Goal: Book appointment/travel/reservation

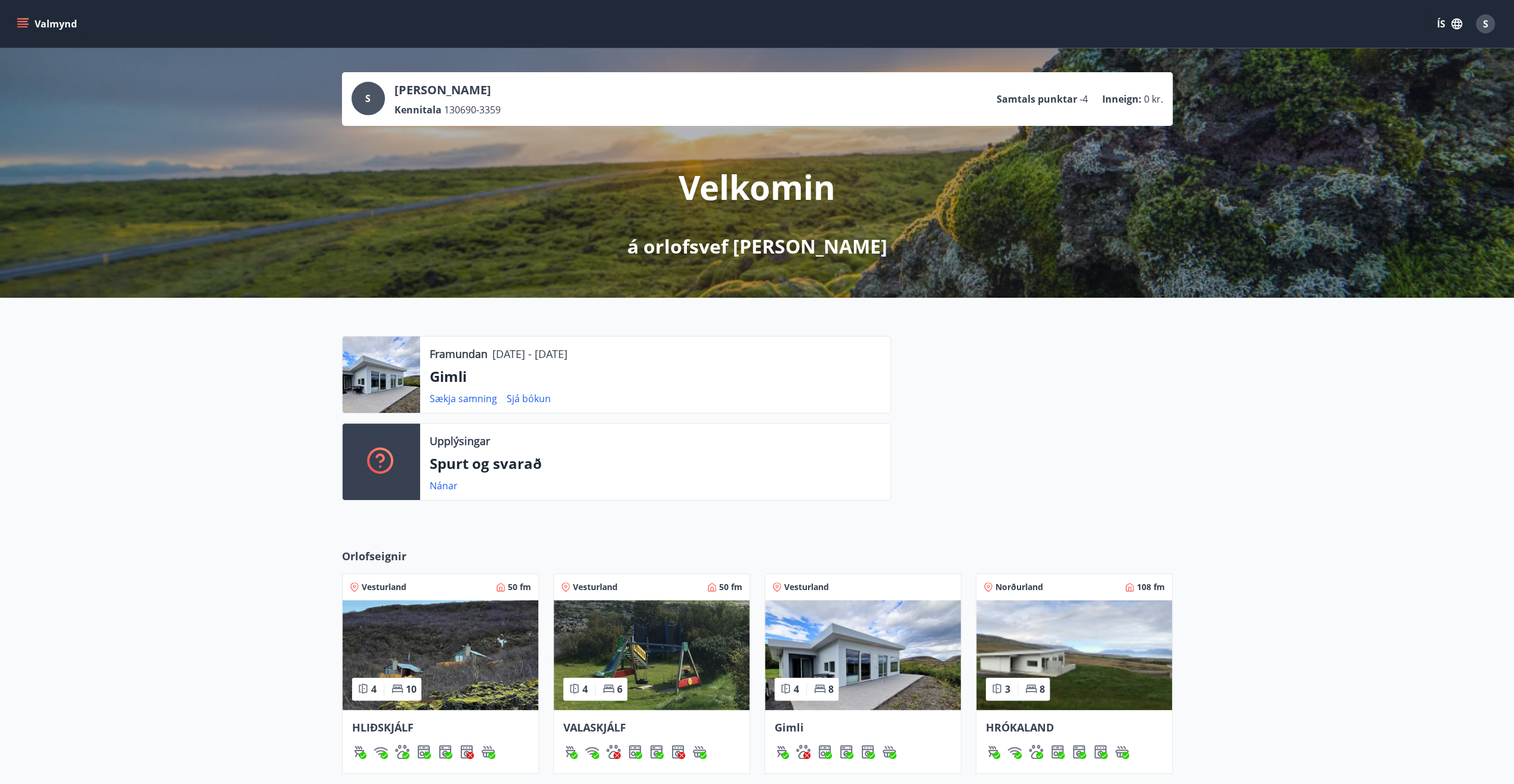
drag, startPoint x: 0, startPoint y: 0, endPoint x: 472, endPoint y: 435, distance: 641.9
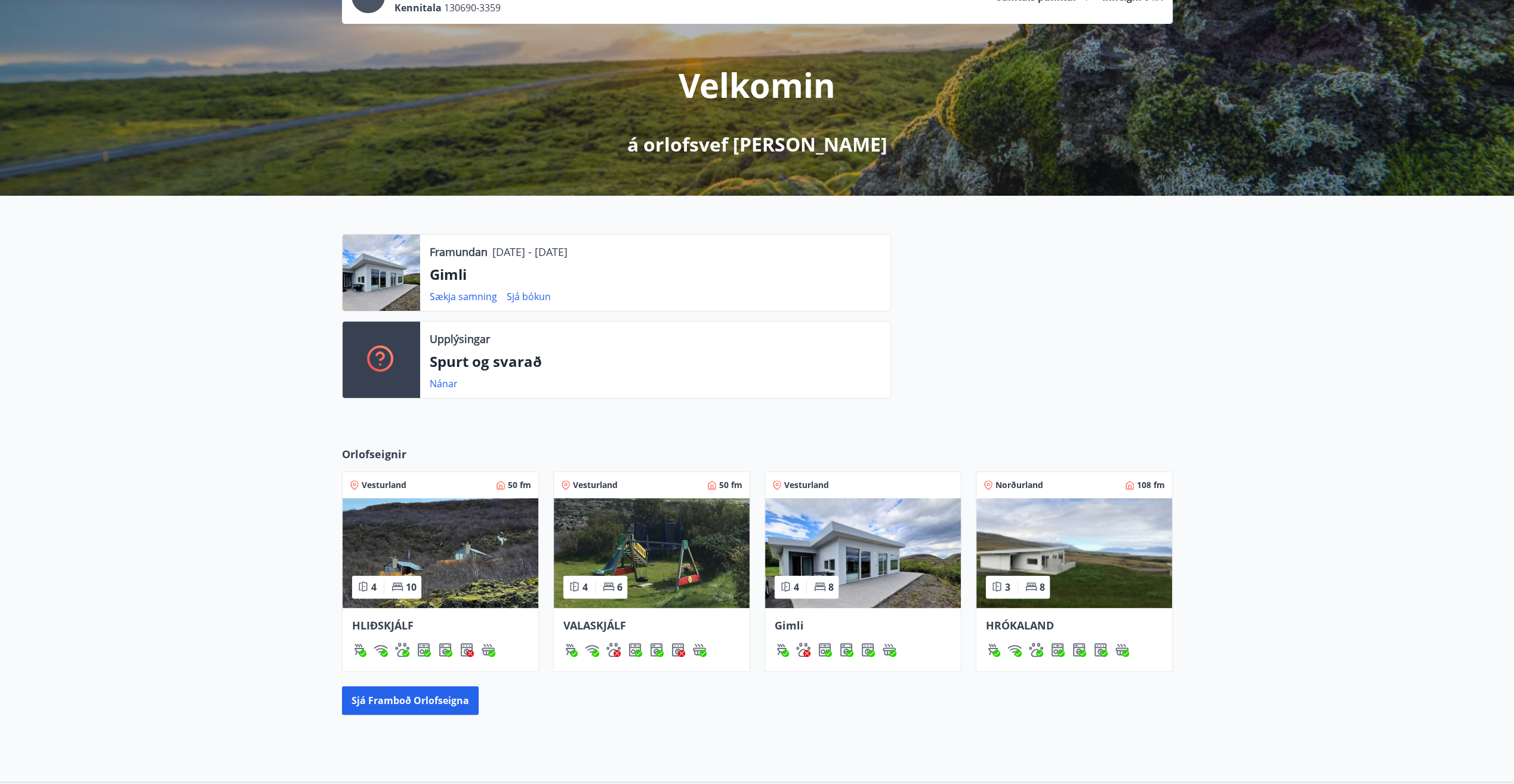
scroll to position [120, 0]
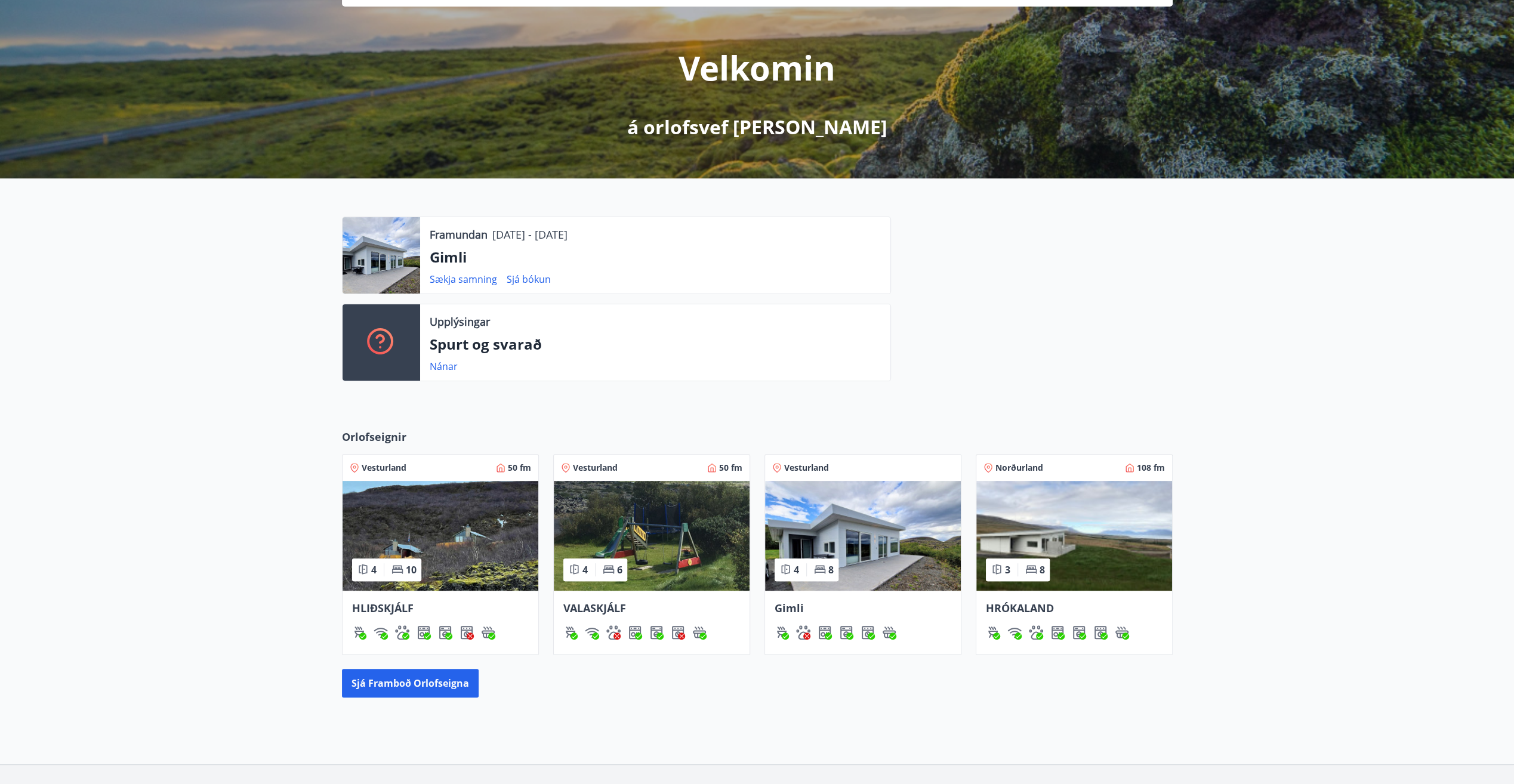
click at [1134, 535] on img at bounding box center [1074, 536] width 196 height 110
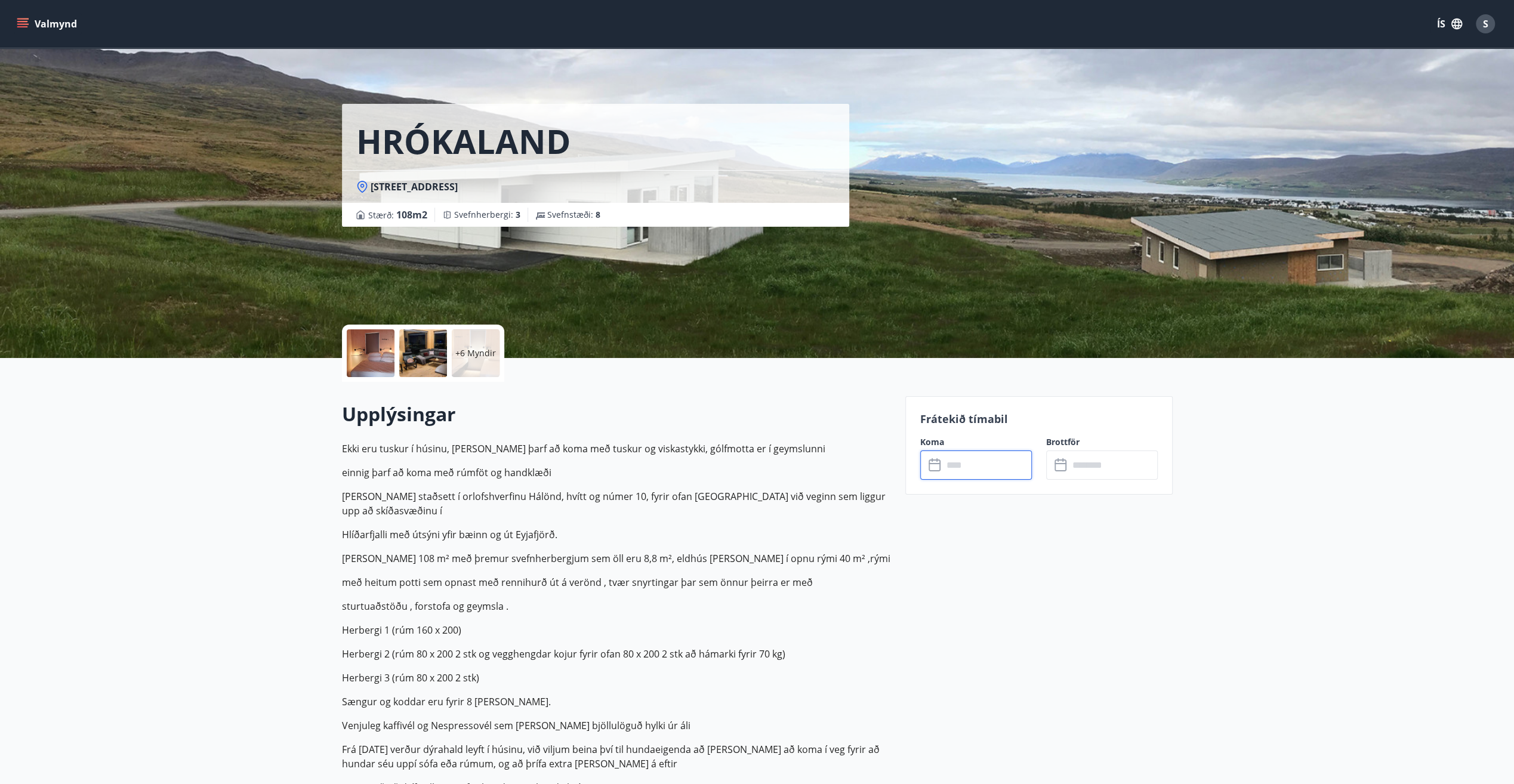
click at [1003, 460] on input "text" at bounding box center [987, 465] width 89 height 29
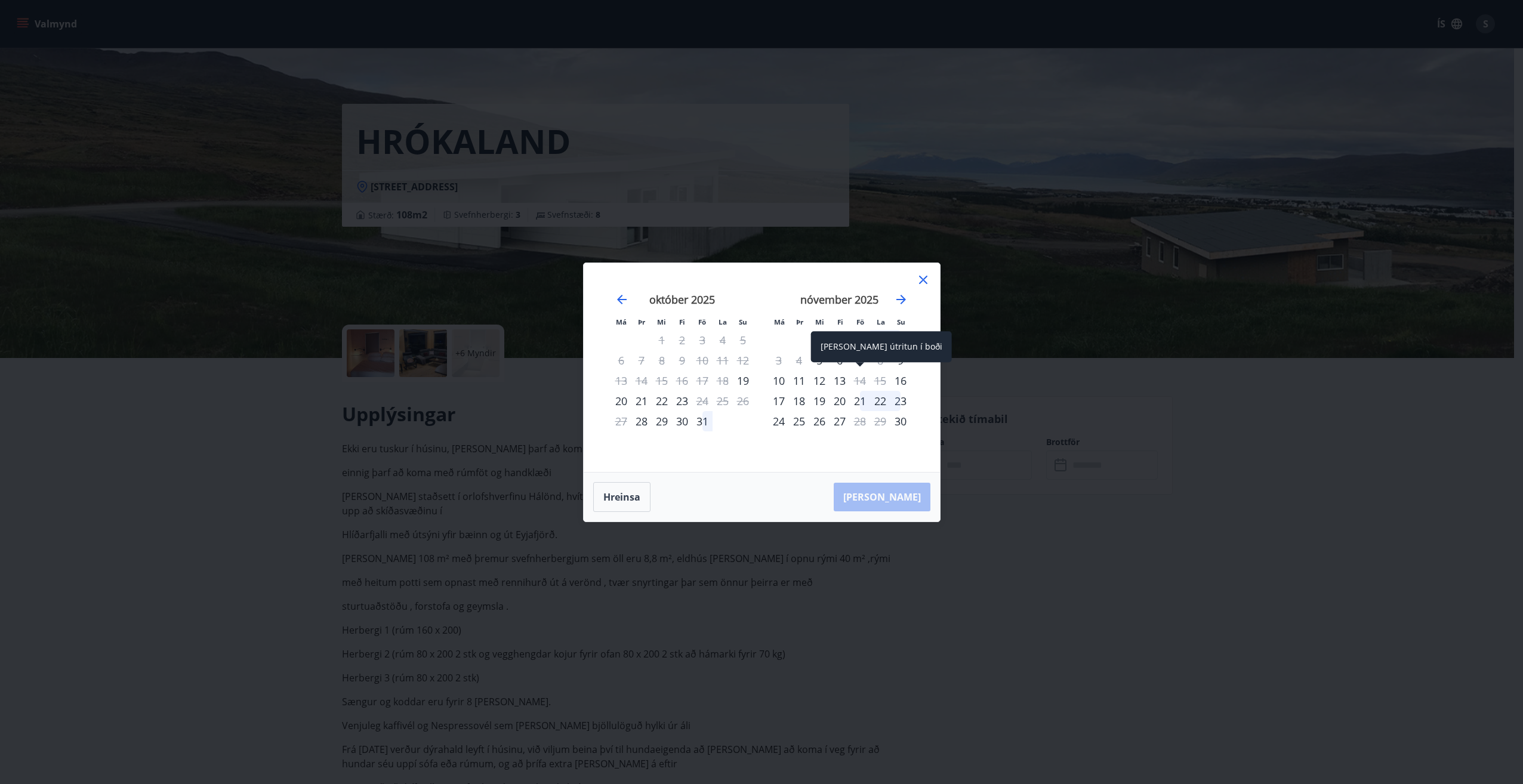
click at [862, 383] on div "14" at bounding box center [860, 381] width 20 height 20
click at [902, 298] on icon "Move forward to switch to the next month." at bounding box center [901, 299] width 15 height 15
click at [724, 382] on div "15" at bounding box center [722, 381] width 20 height 20
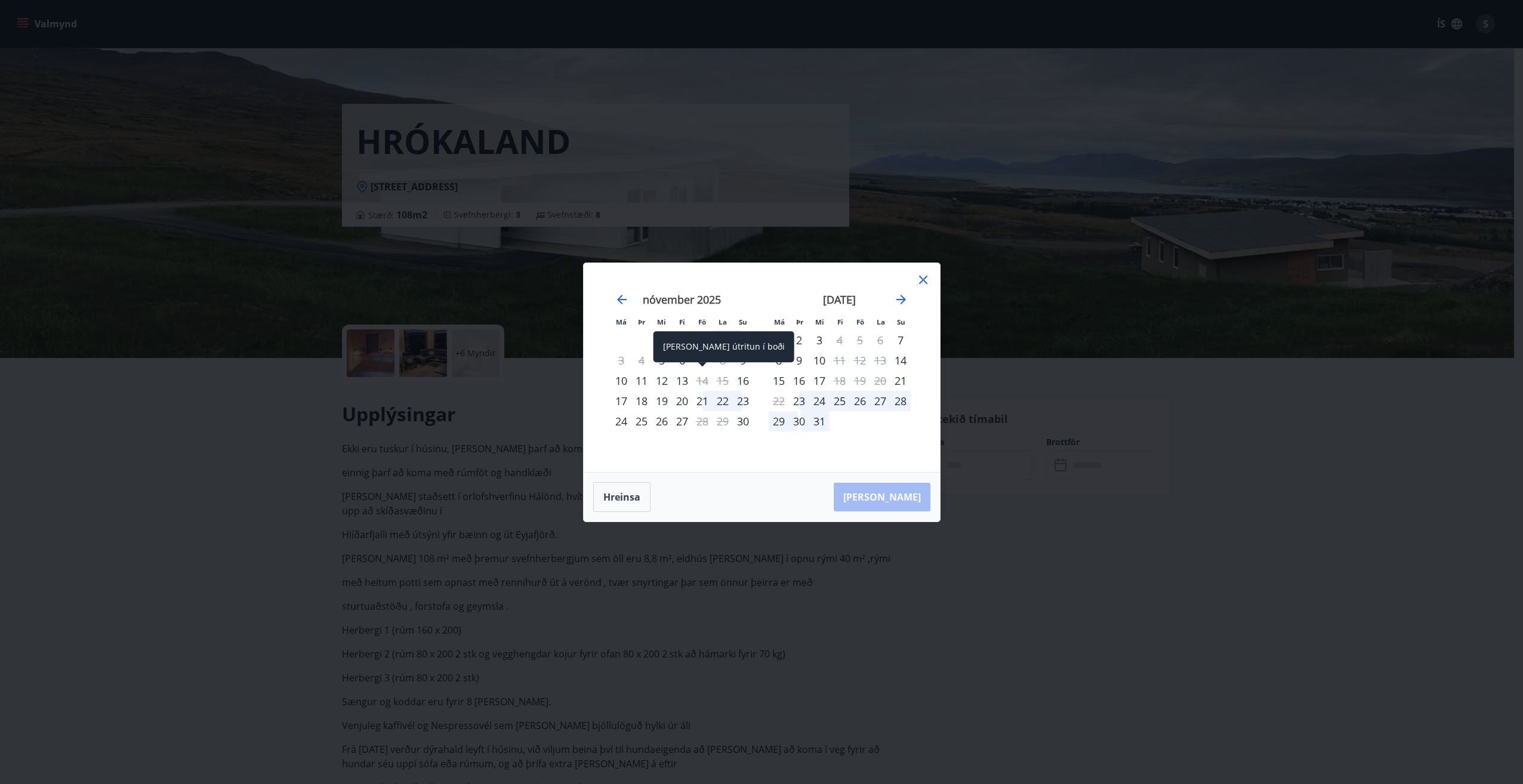
click at [701, 384] on div "14" at bounding box center [702, 381] width 20 height 20
click at [1174, 598] on div "Má Þr Mi Fi Fö La Su Má Þr Mi Fi Fö La Su [DATE] 1 2 3 4 5 6 7 8 9 10 11 12 13 …" at bounding box center [761, 392] width 1523 height 784
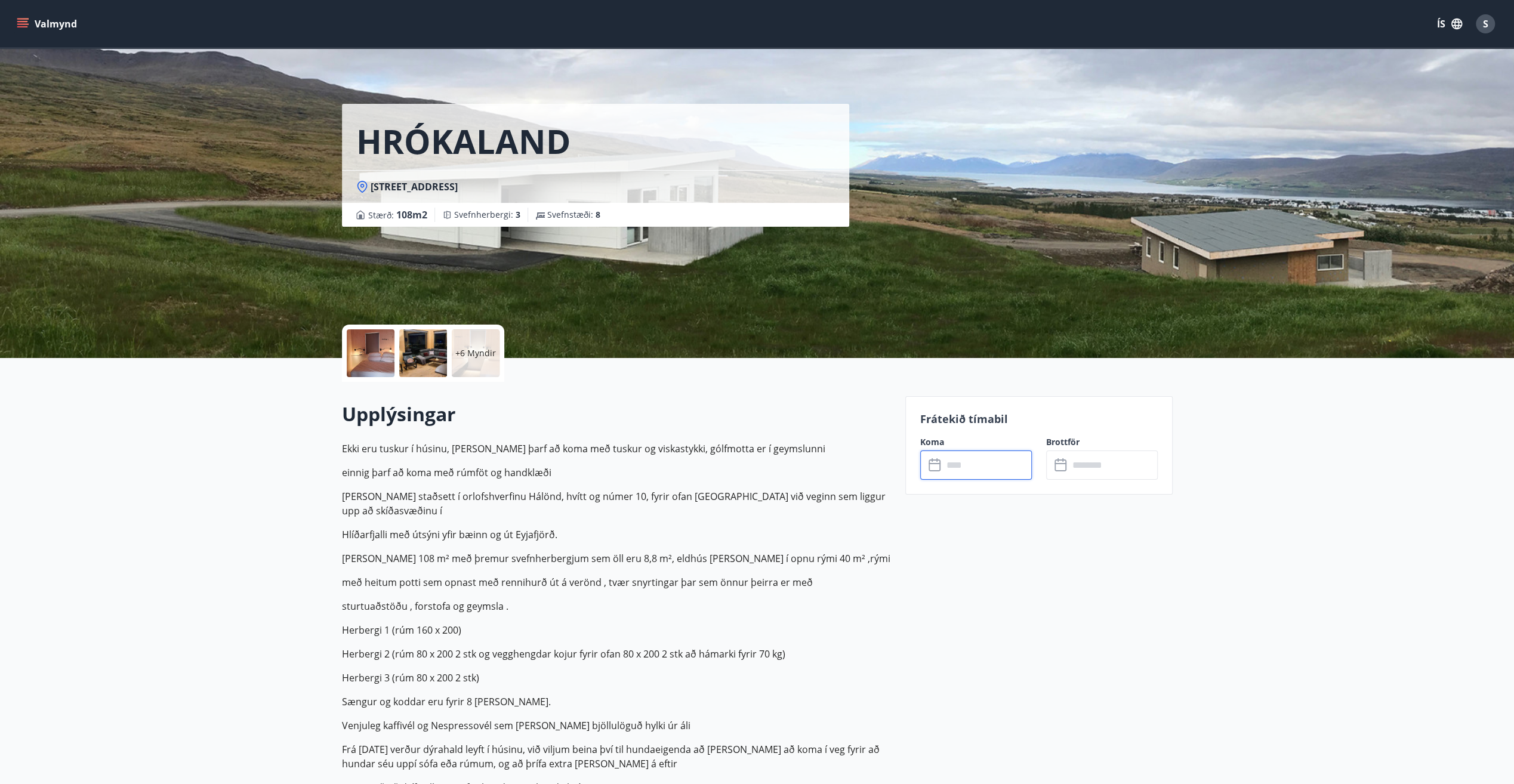
click at [383, 355] on div at bounding box center [370, 353] width 48 height 48
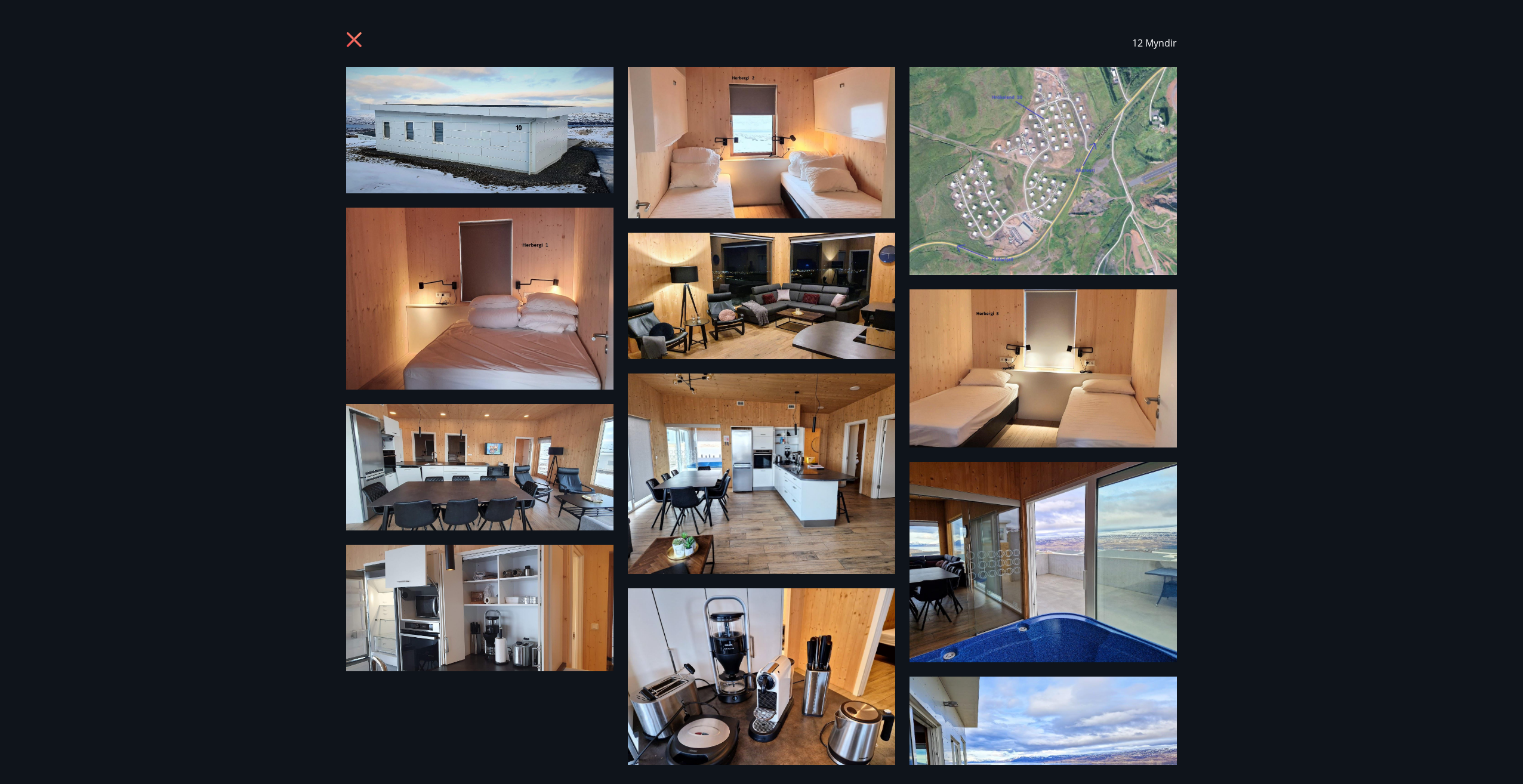
click at [217, 278] on div "12 Myndir" at bounding box center [761, 392] width 1523 height 784
